Goal: Transaction & Acquisition: Purchase product/service

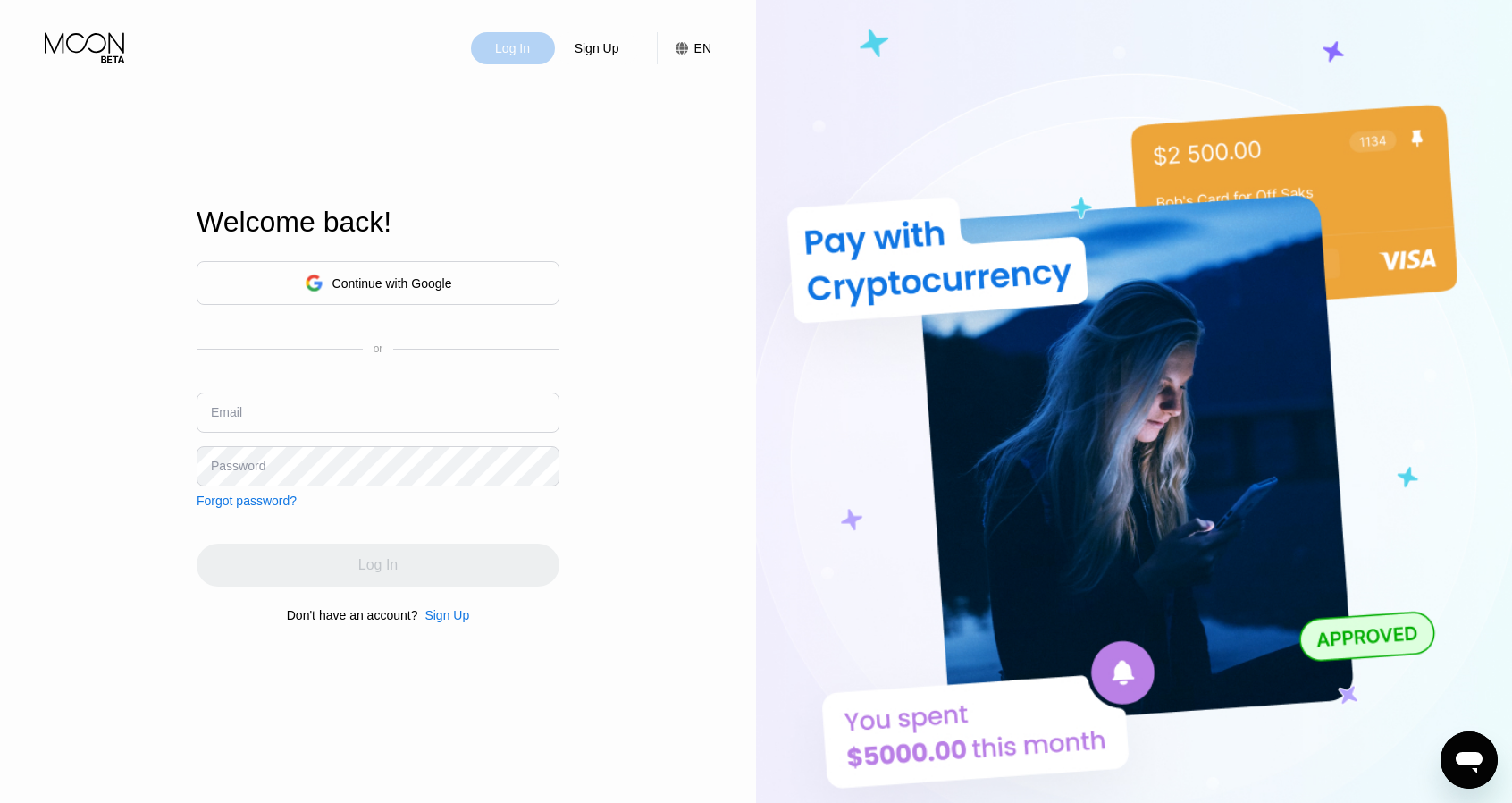
click at [515, 57] on div "Log In" at bounding box center [513, 48] width 38 height 18
click at [409, 284] on div "Continue with Google" at bounding box center [392, 284] width 119 height 15
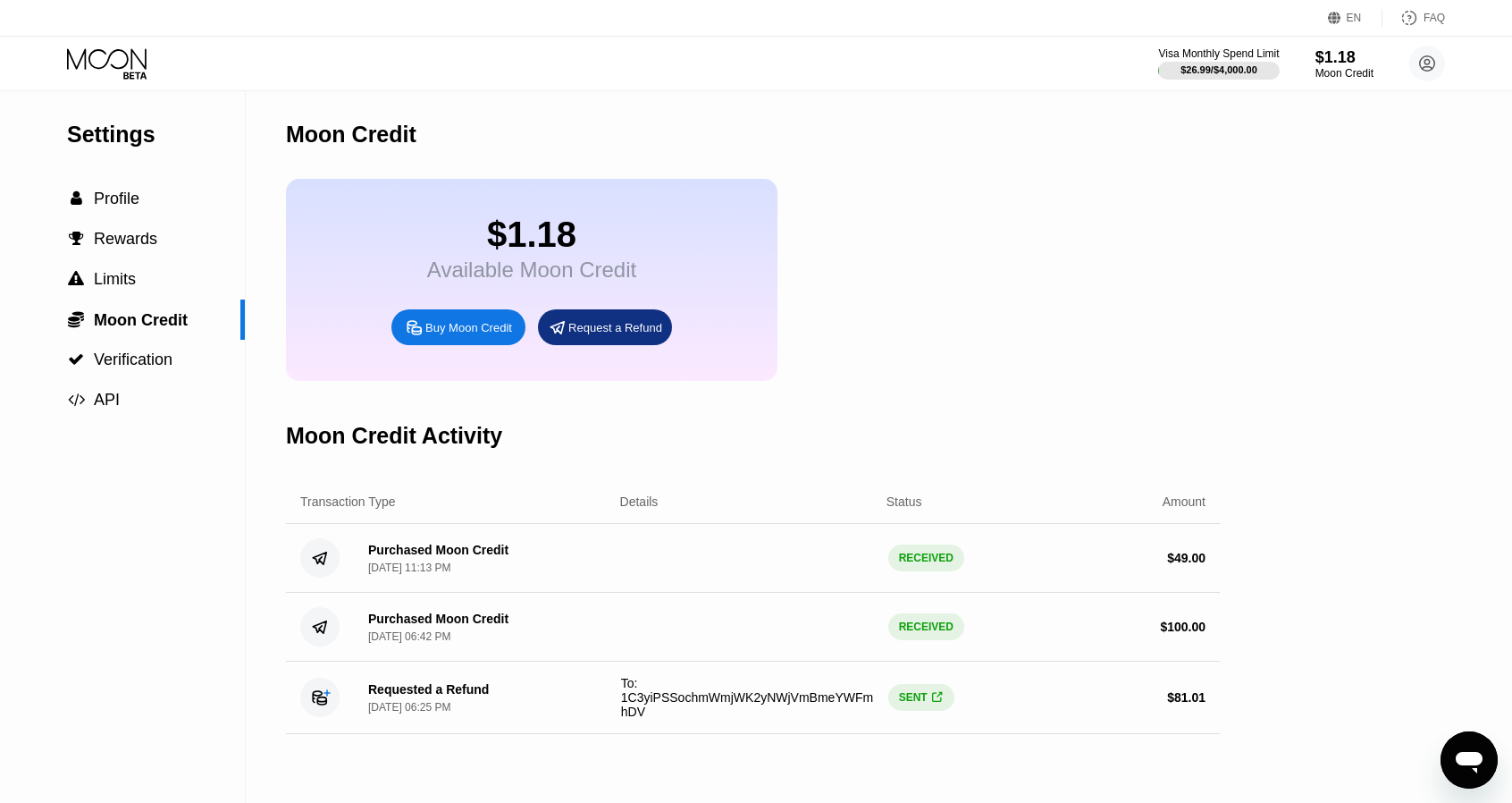
click at [140, 56] on icon at bounding box center [109, 64] width 83 height 31
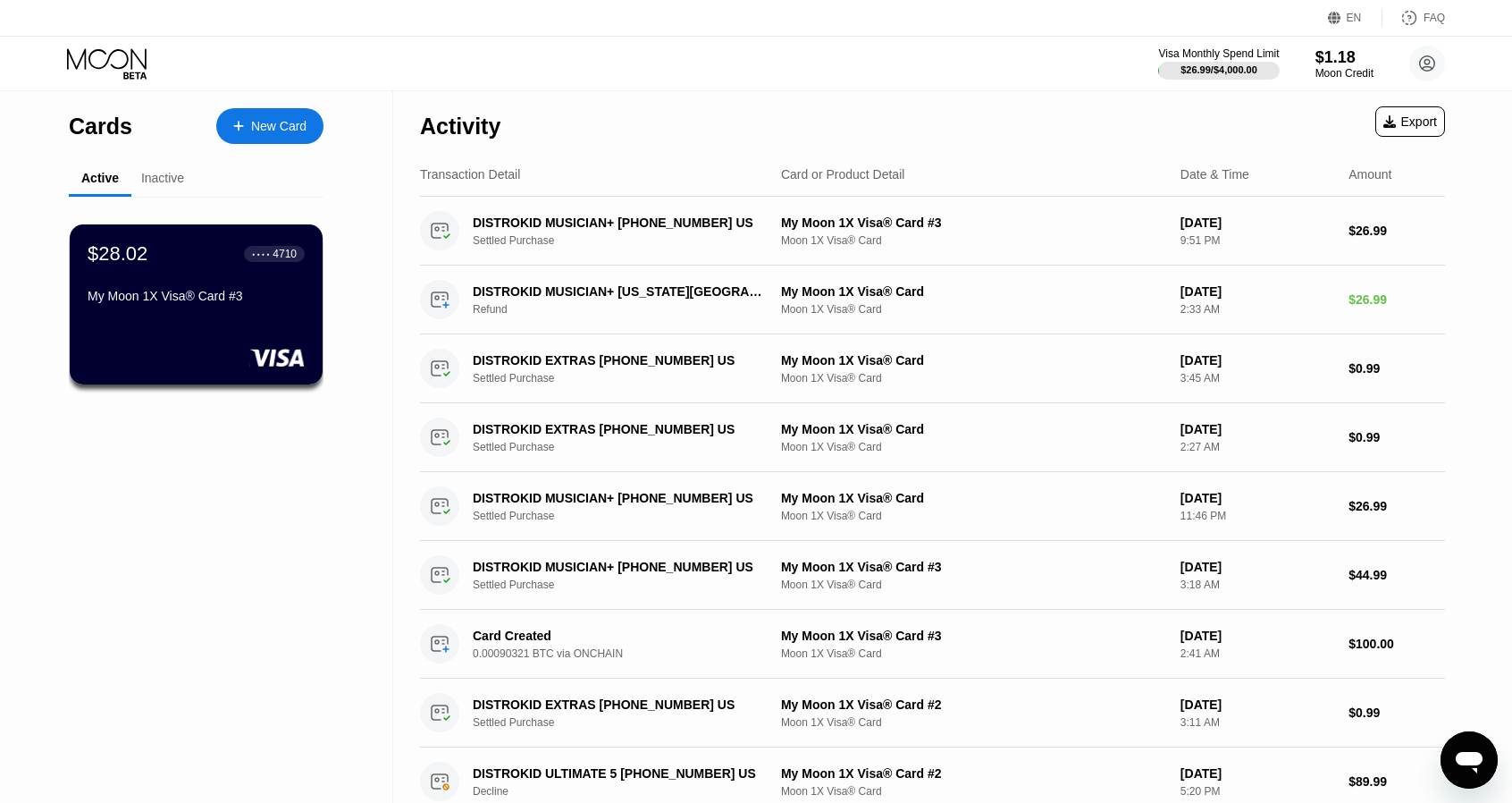
click at [283, 119] on div "New Card" at bounding box center [278, 126] width 56 height 16
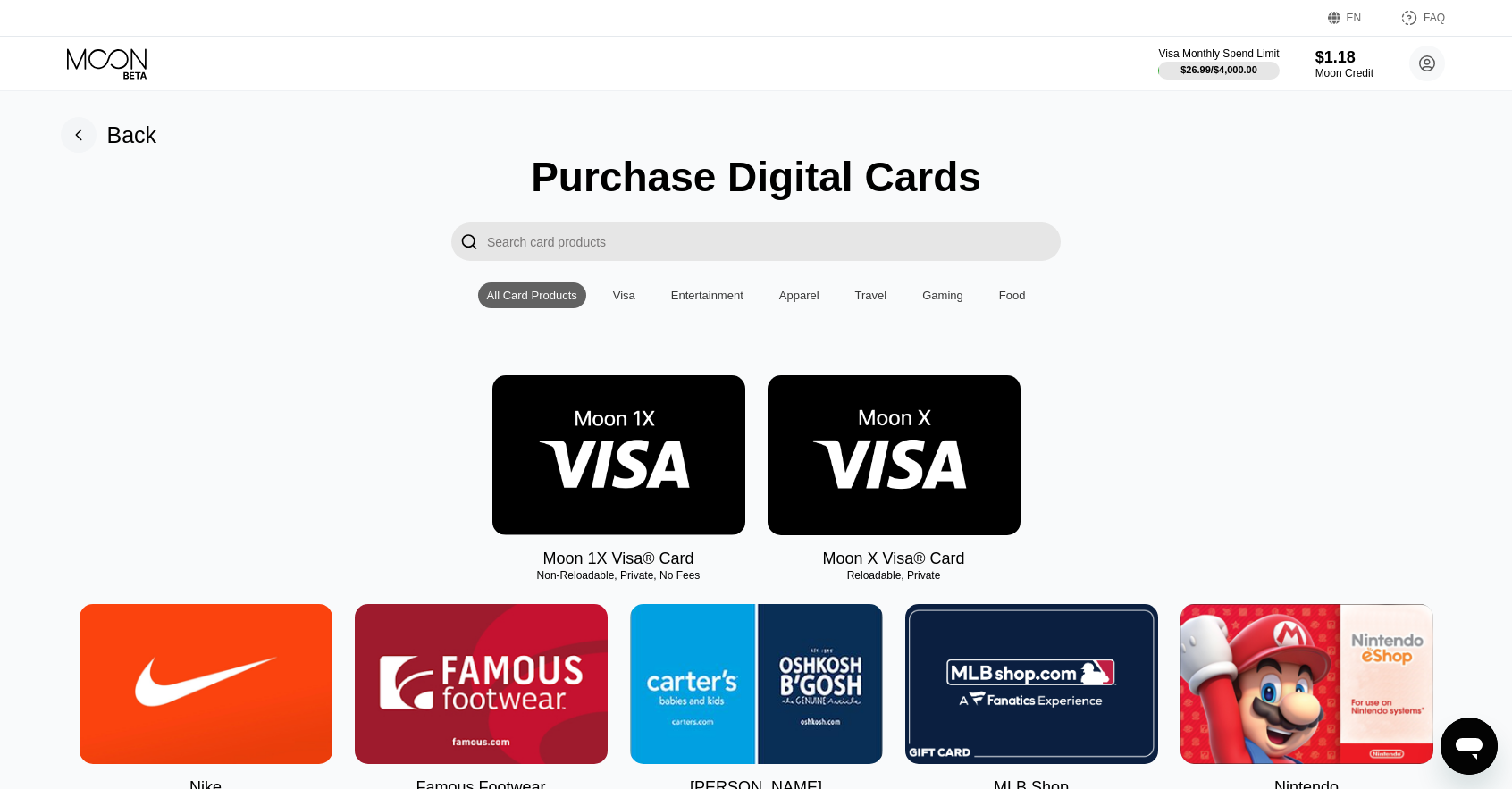
click at [644, 437] on img at bounding box center [618, 455] width 253 height 160
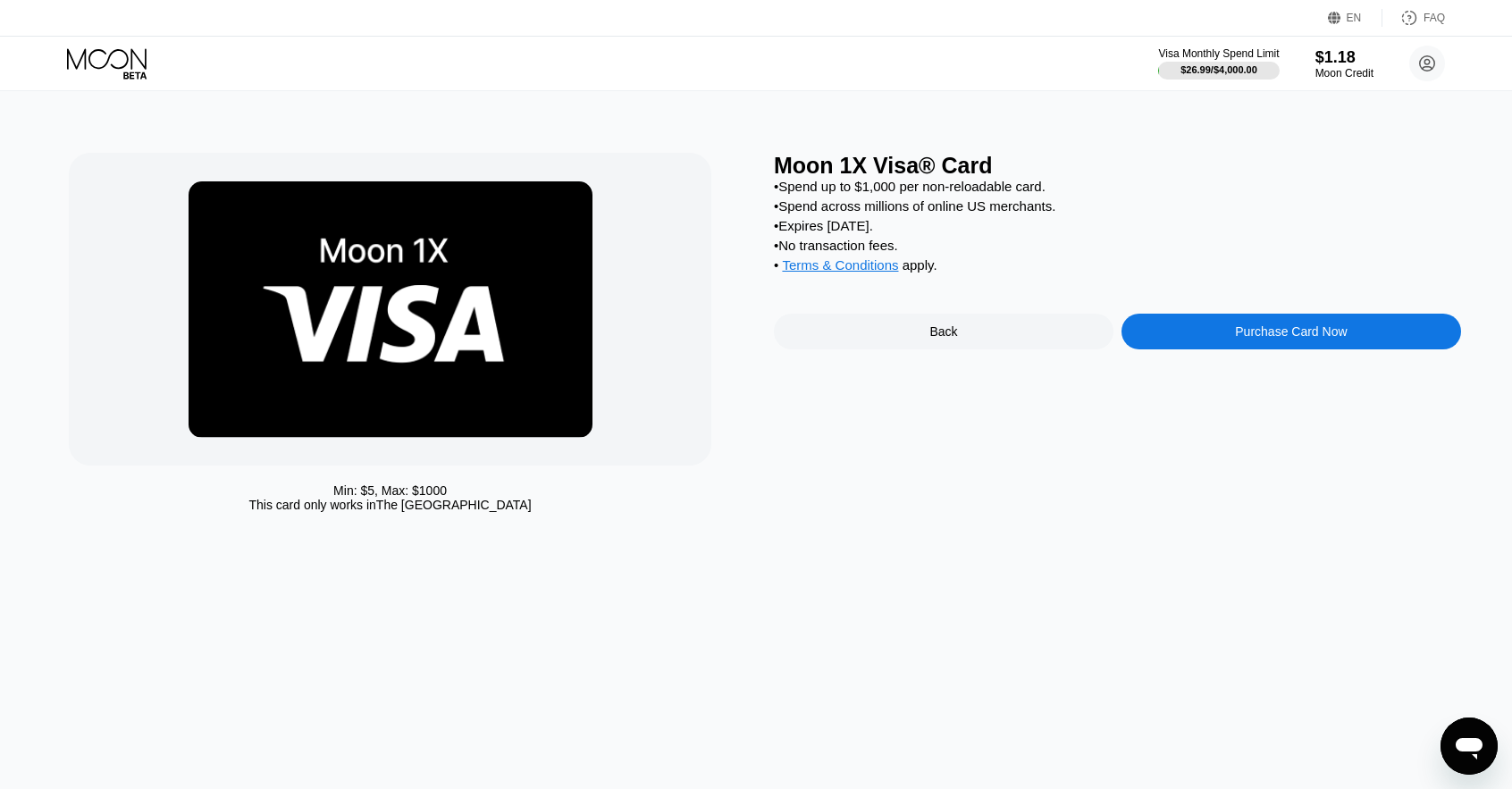
click at [1257, 337] on div "Purchase Card Now" at bounding box center [1291, 331] width 339 height 36
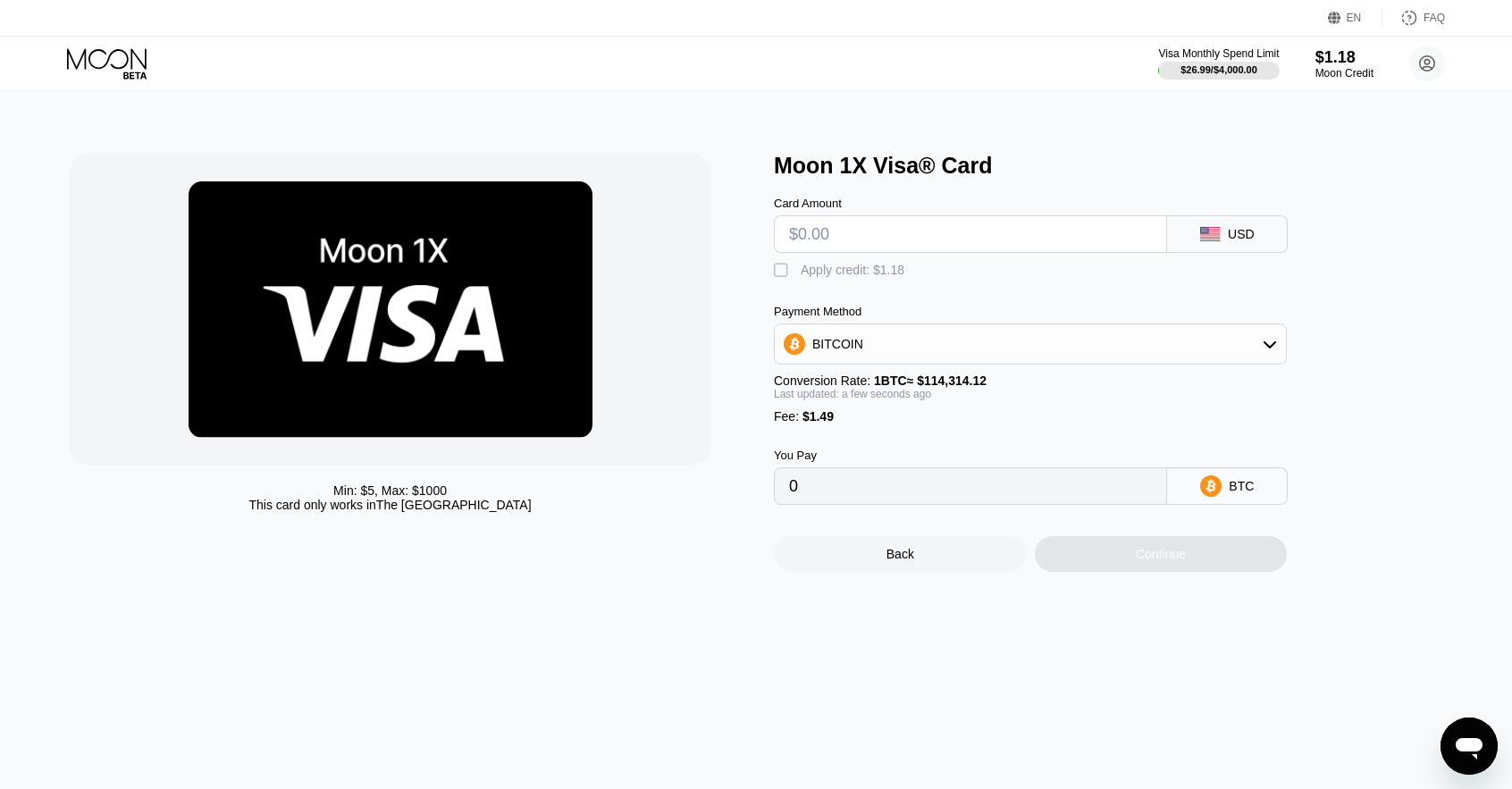
click at [860, 231] on input "text" at bounding box center [970, 234] width 363 height 36
type input "$65"
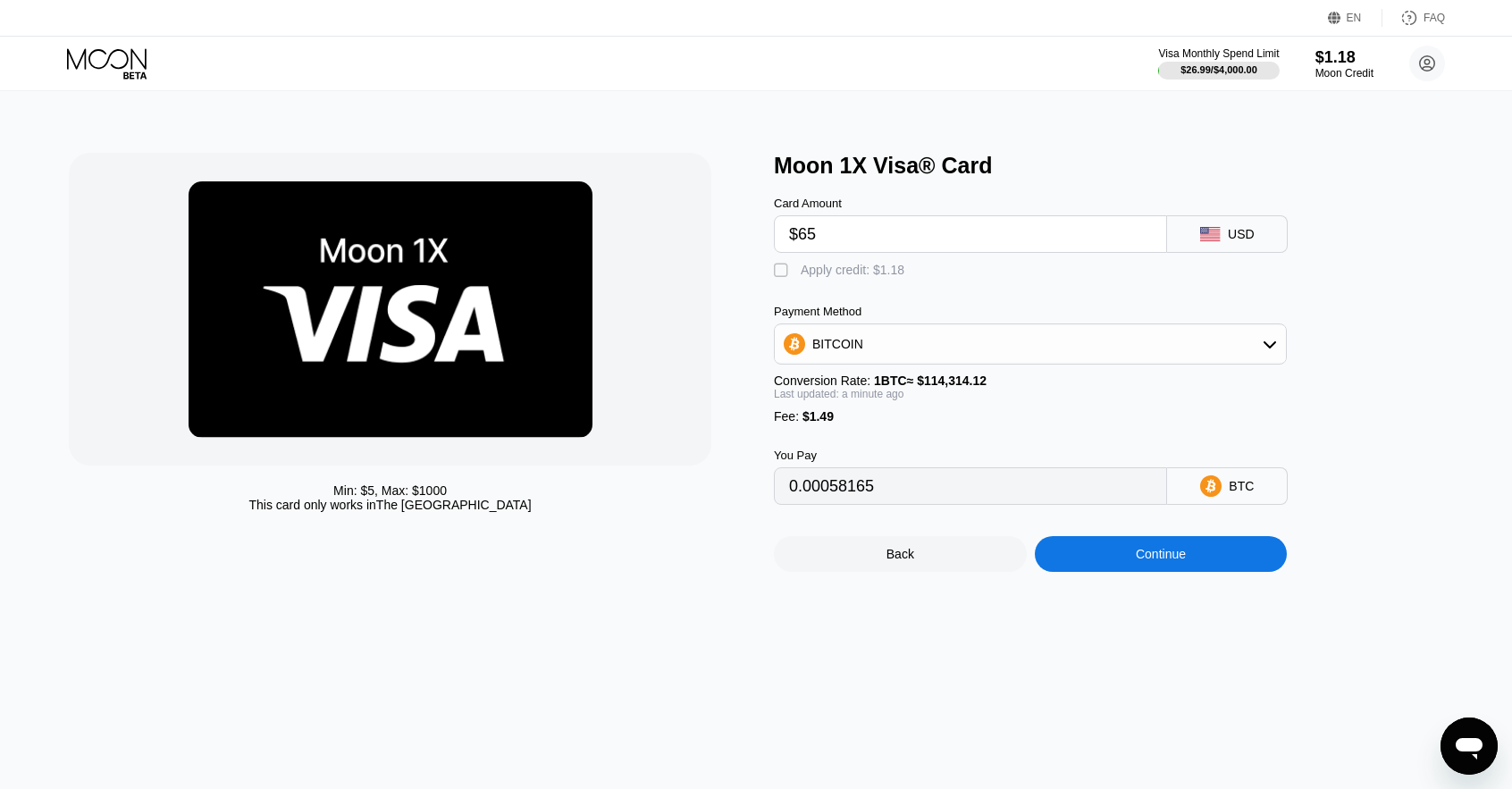
type input "0.00058165"
type input "$65"
click at [1192, 572] on div "Continue" at bounding box center [1161, 554] width 253 height 36
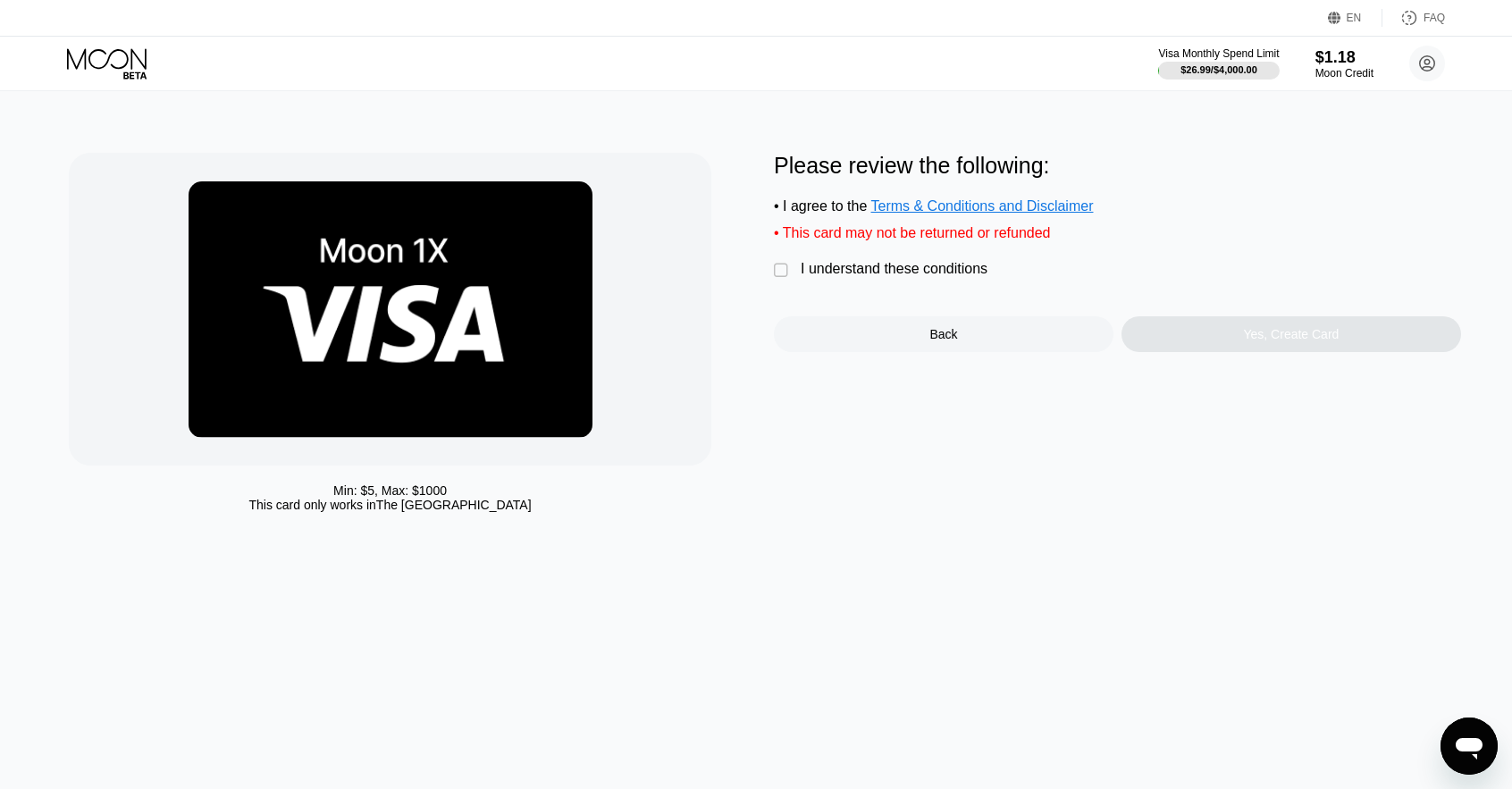
click at [883, 271] on div "I understand these conditions" at bounding box center [894, 269] width 187 height 16
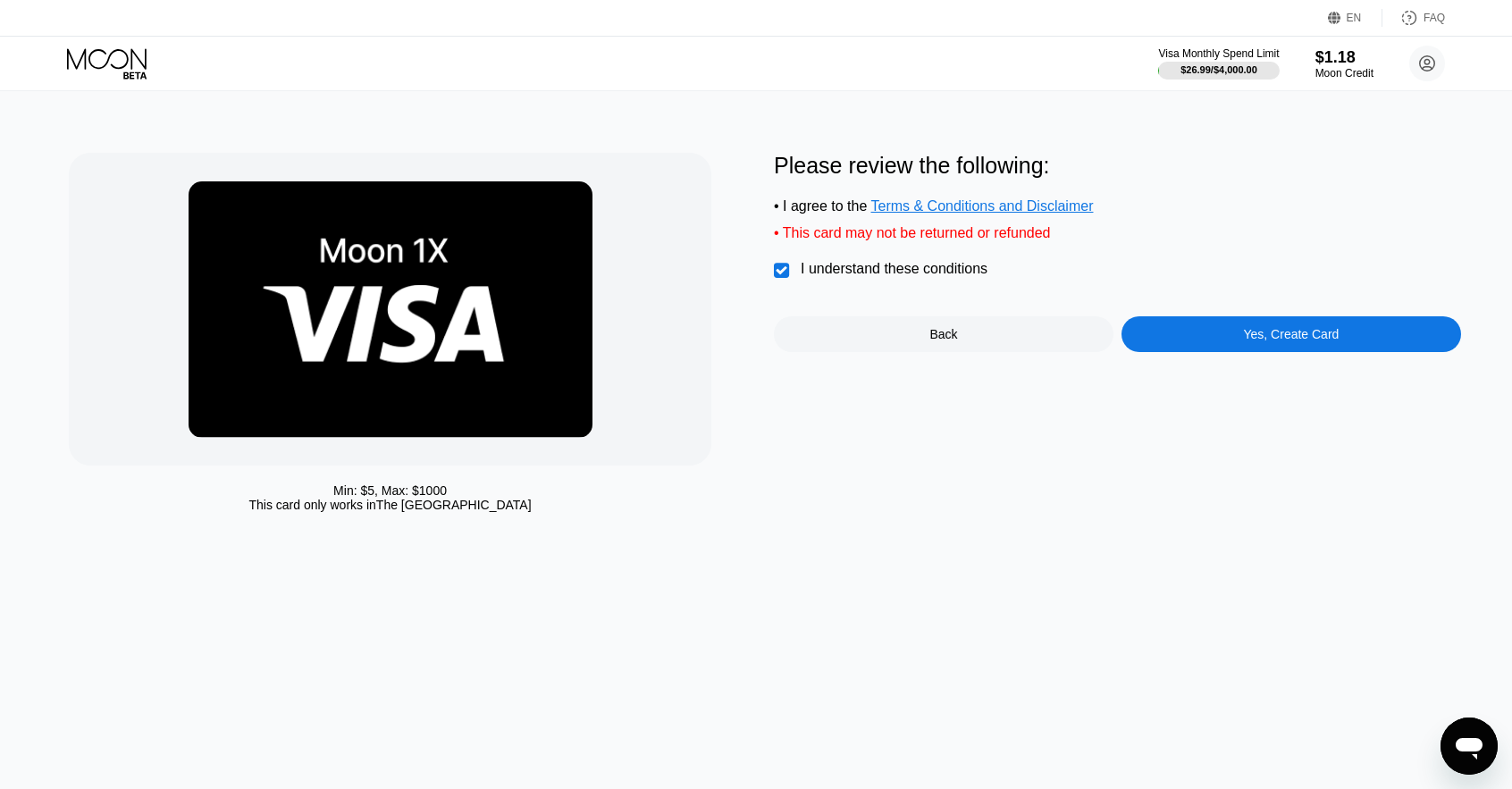
click at [1237, 340] on div "Yes, Create Card" at bounding box center [1291, 334] width 339 height 36
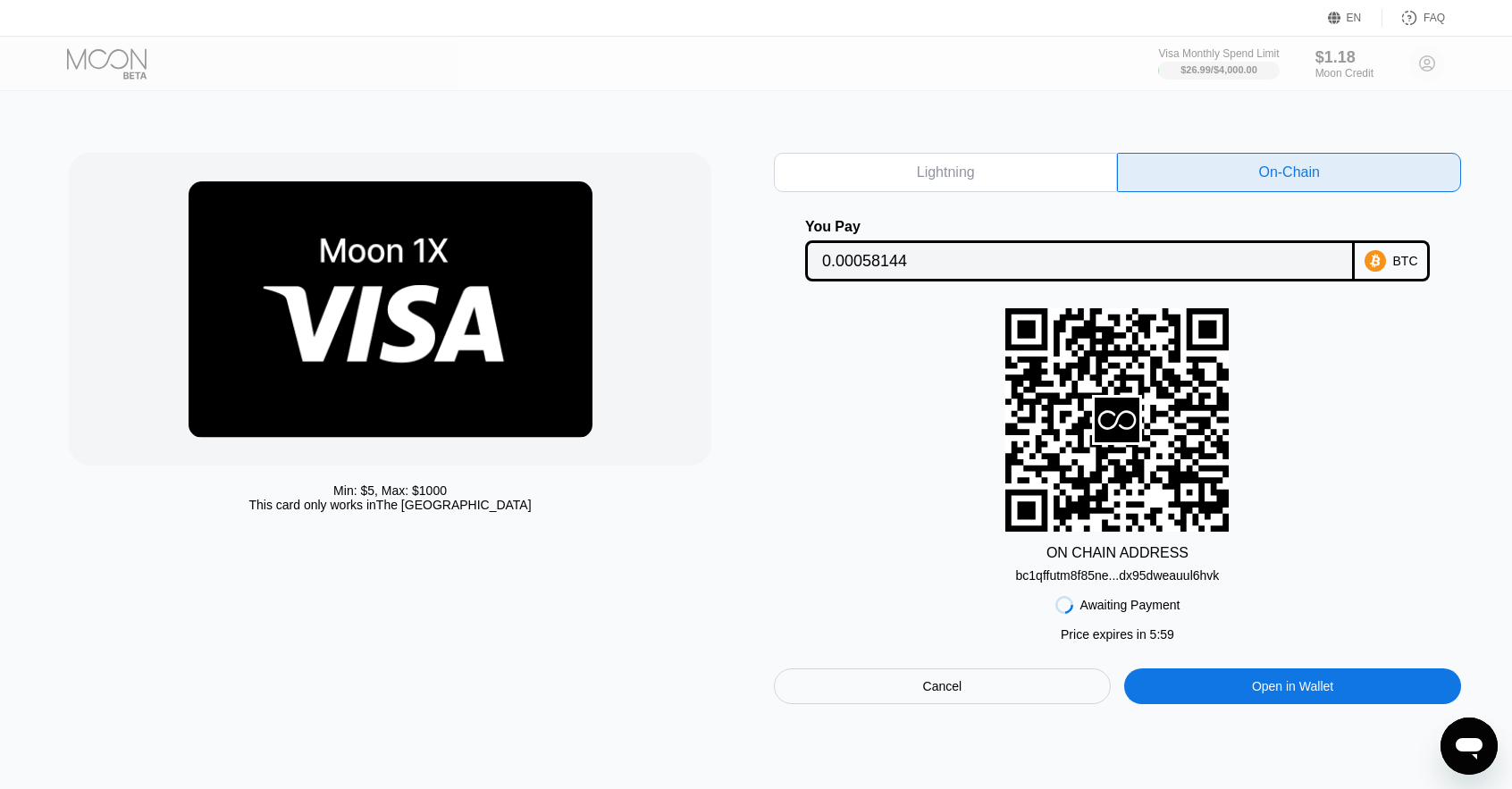
click at [1034, 265] on input "0.00058144" at bounding box center [1081, 261] width 516 height 36
click at [1139, 582] on div "bc1qffutm8f85ne...dx95dweauul6hvk" at bounding box center [1117, 576] width 203 height 15
click at [936, 266] on input "0.00058144" at bounding box center [1081, 261] width 516 height 36
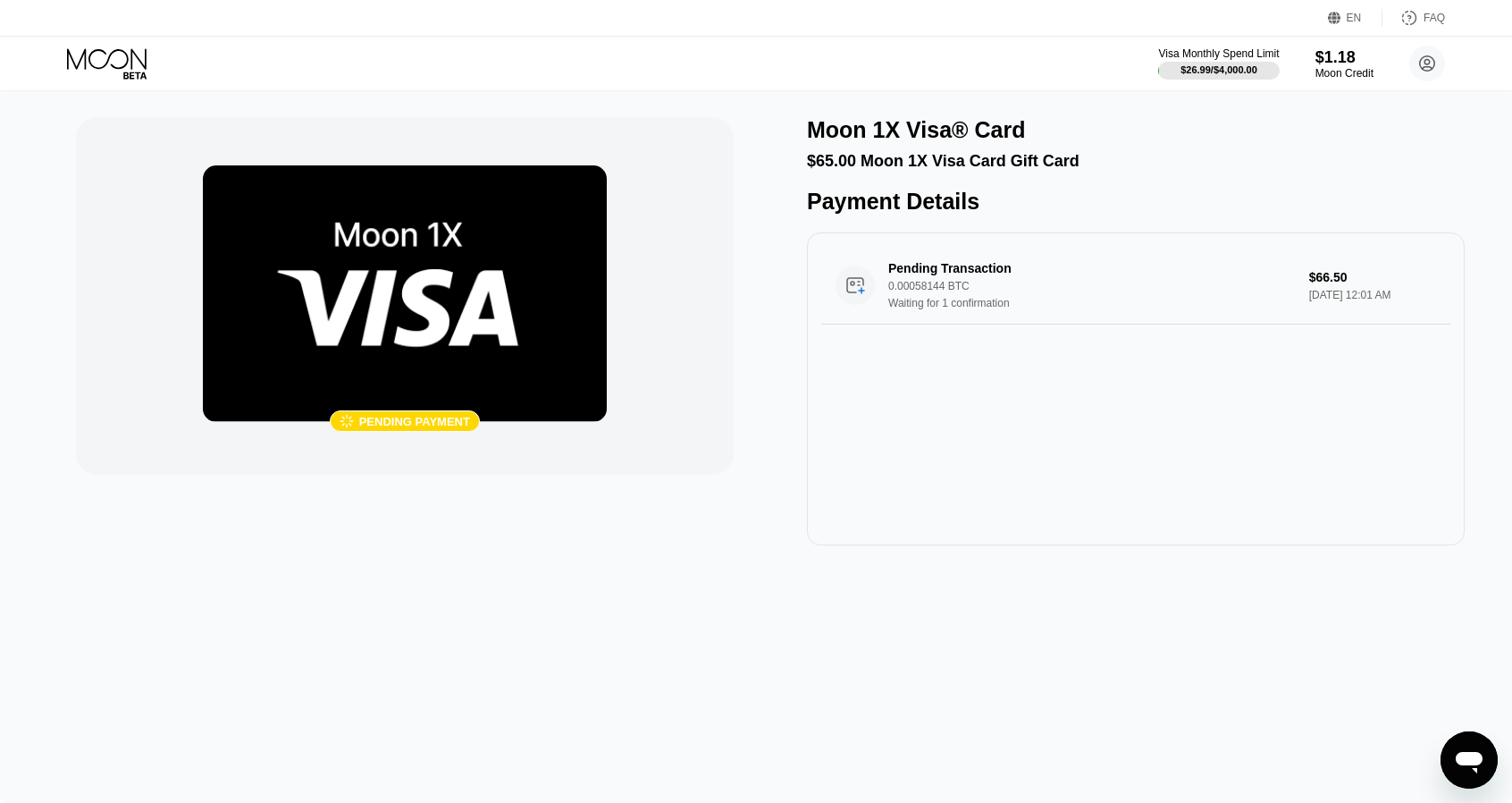
click at [116, 63] on icon at bounding box center [109, 64] width 83 height 31
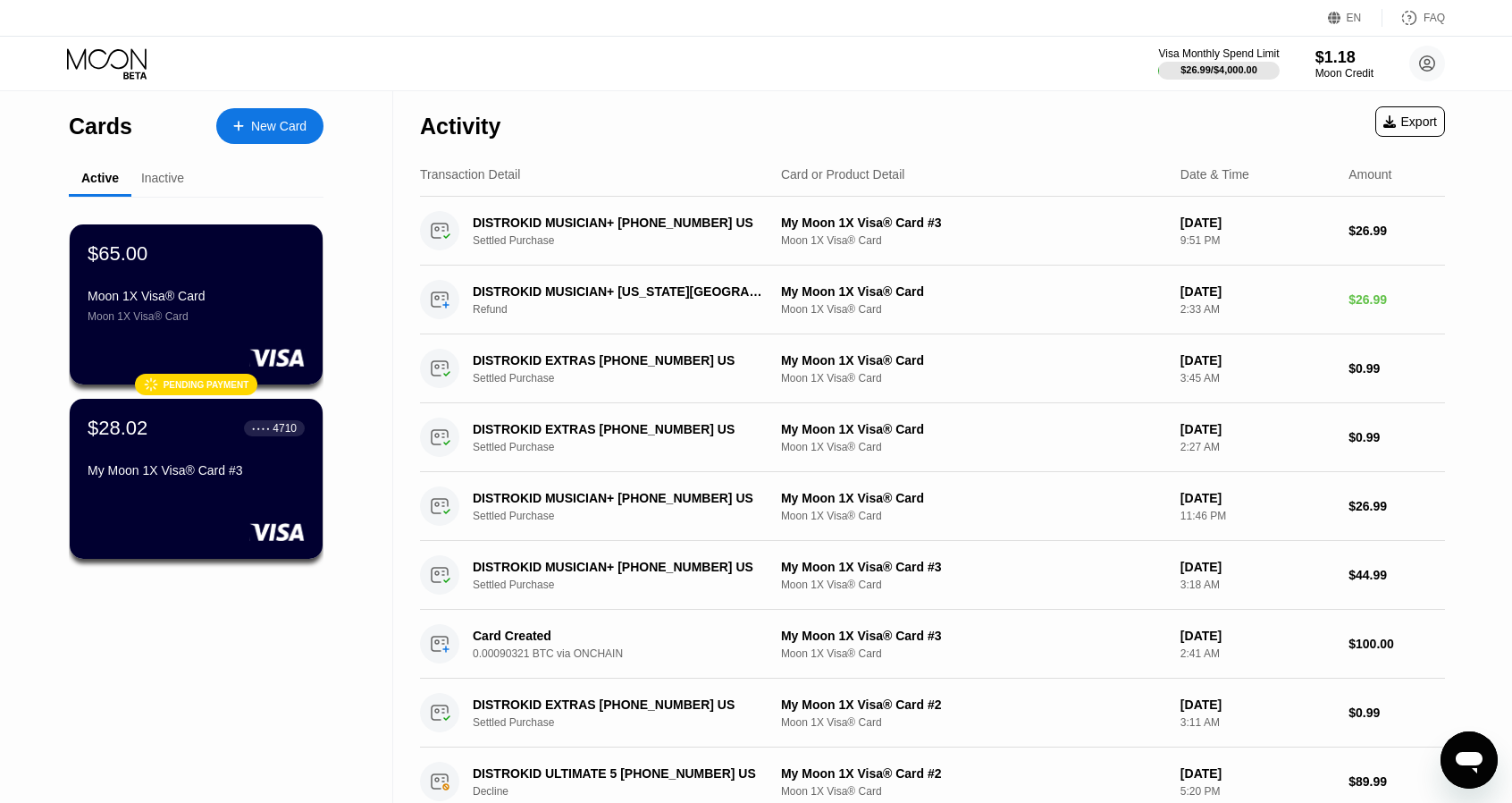
click at [119, 66] on icon at bounding box center [109, 64] width 83 height 31
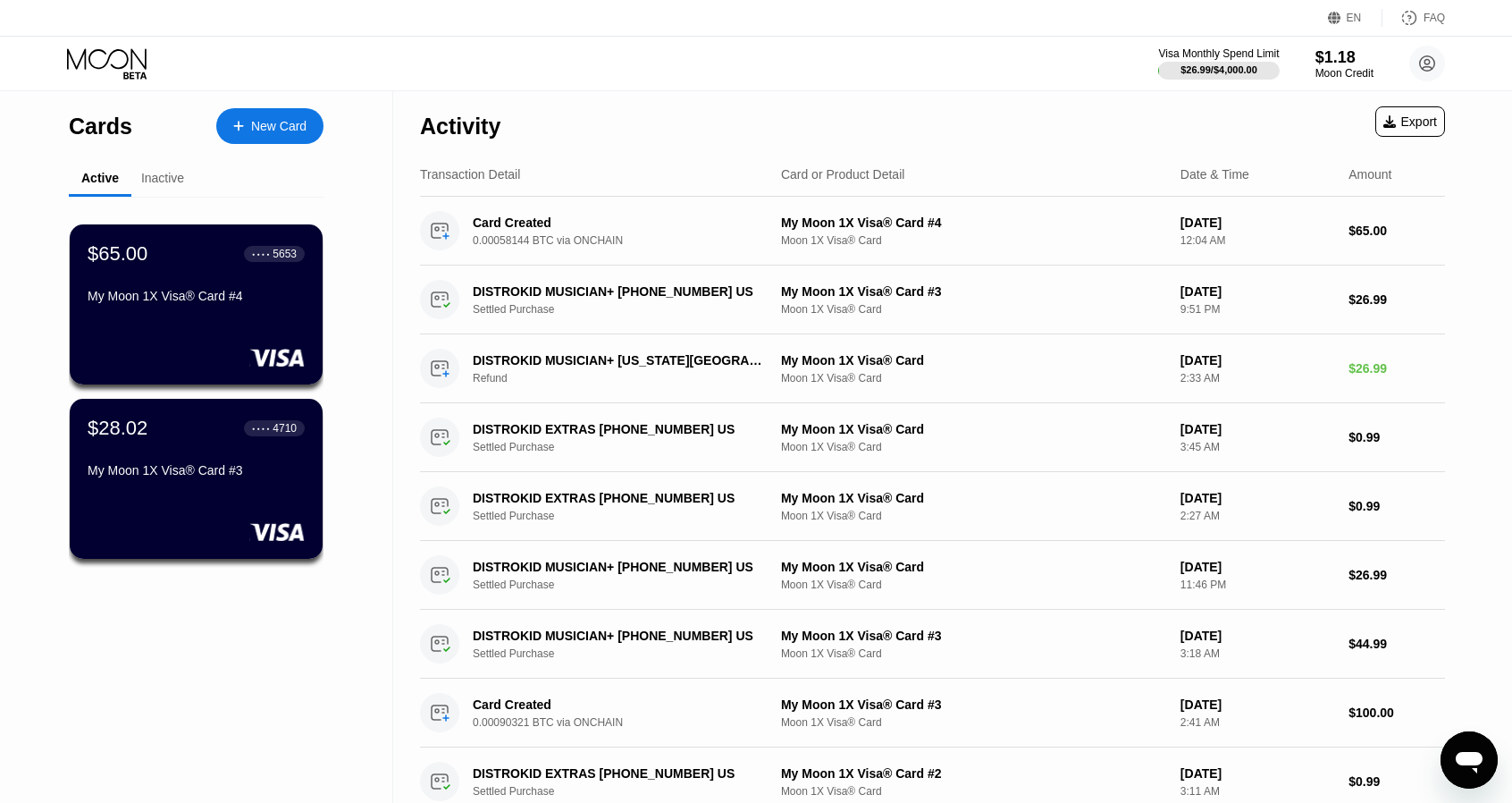
click at [0, 299] on div "Cards New Card Active Inactive $65.00 ● ● ● ● 5653 My Moon 1X Visa® Card #4 $28…" at bounding box center [196, 605] width 393 height 1030
